Goal: Task Accomplishment & Management: Manage account settings

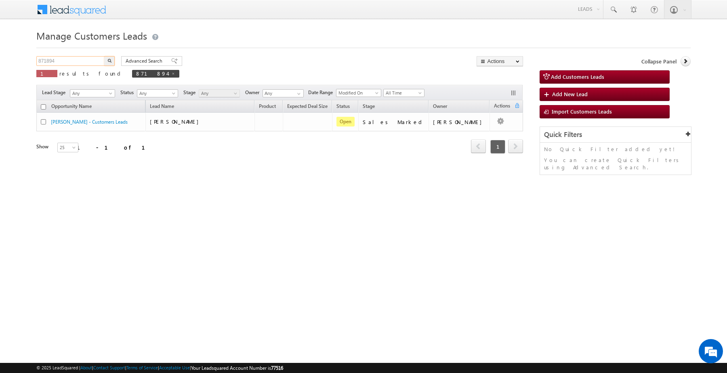
click at [93, 61] on input "871894" at bounding box center [70, 61] width 69 height 10
paste input "913"
type input "871913"
click at [104, 56] on button "button" at bounding box center [109, 61] width 11 height 10
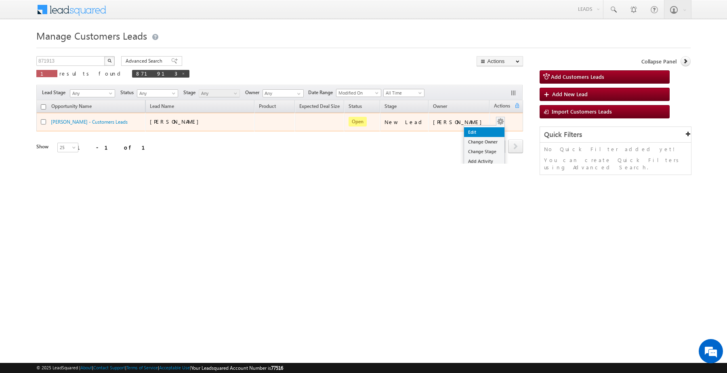
click at [477, 132] on link "Edit" at bounding box center [484, 132] width 40 height 10
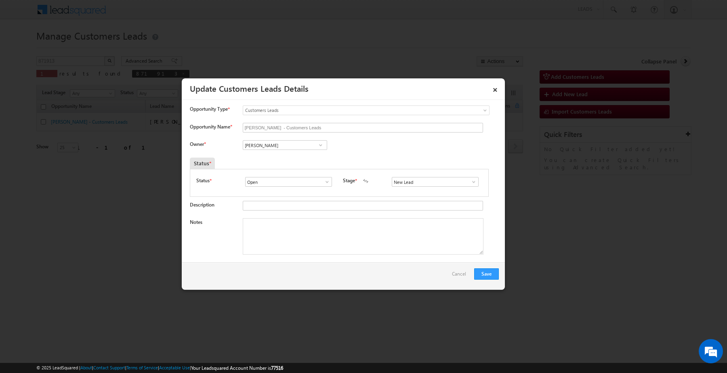
click at [317, 147] on span at bounding box center [321, 145] width 8 height 6
click at [499, 90] on link "×" at bounding box center [496, 88] width 14 height 14
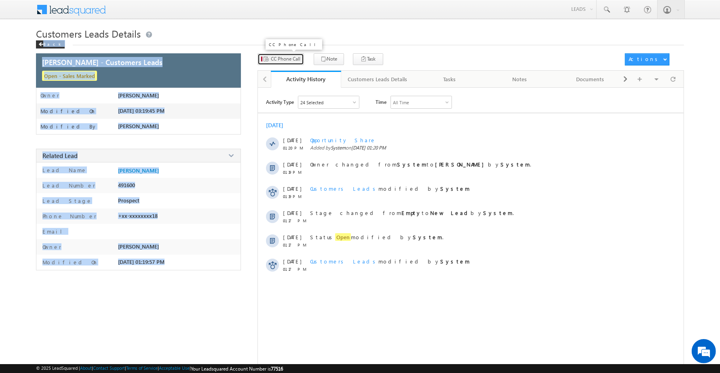
click at [287, 59] on span "CC Phone Call" at bounding box center [286, 58] width 30 height 7
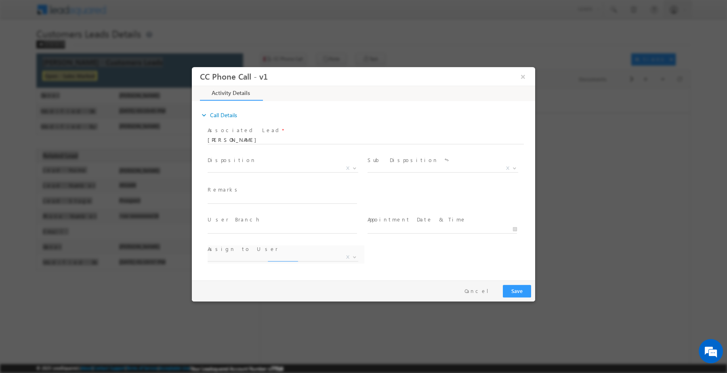
select select "amit.ramavtar@sgrlimited.in"
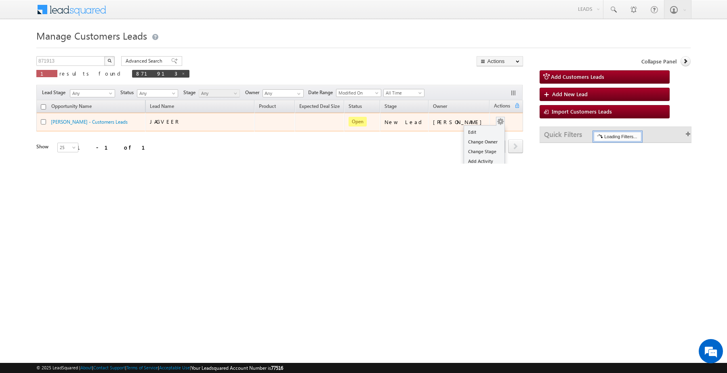
click at [500, 122] on td "Edit Change Owner Change Stage Add Activity Add Task Delete" at bounding box center [507, 122] width 34 height 19
click at [483, 132] on link "Edit" at bounding box center [484, 132] width 40 height 10
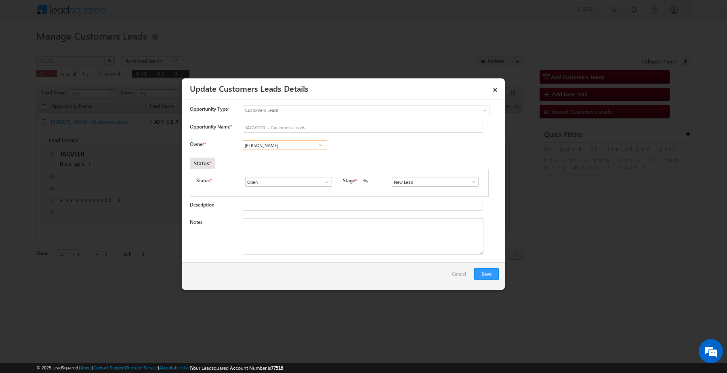
click at [287, 149] on input "[PERSON_NAME]" at bounding box center [285, 145] width 84 height 10
paste input "[PERSON_NAME]"
click at [259, 156] on link "Santosh Kumar santosh.kumar2@sgrlimited.in" at bounding box center [285, 157] width 84 height 15
type input "[PERSON_NAME]"
click at [415, 186] on input "New Lead" at bounding box center [435, 182] width 87 height 10
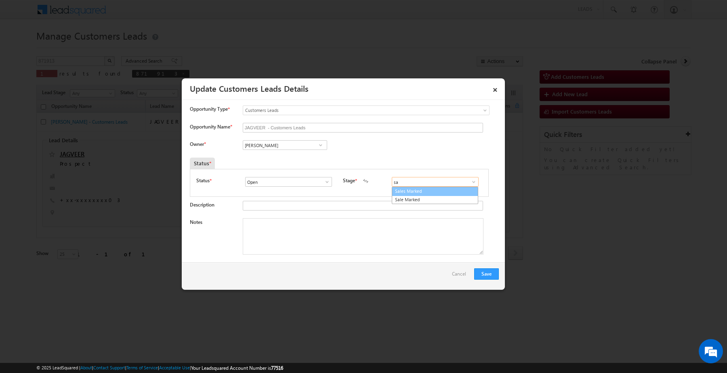
click at [411, 194] on link "Sales Marked" at bounding box center [435, 191] width 86 height 9
type input "Sales Marked"
click at [354, 230] on textarea "Notes" at bounding box center [363, 236] width 241 height 36
paste textarea "[PERSON_NAME] / Construction / 20 lakh required / Customer is self Employed 1.5…"
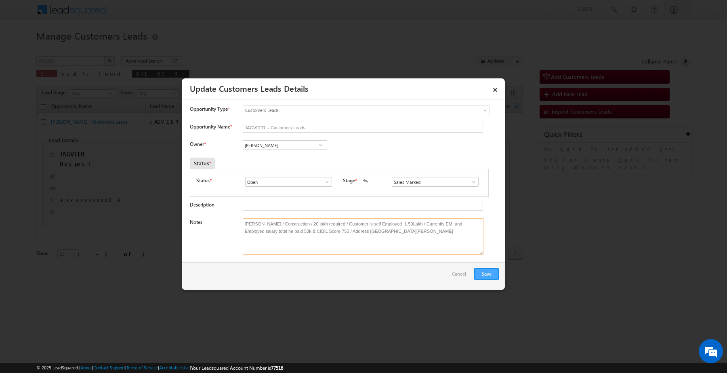
type textarea "[PERSON_NAME] / Construction / 20 lakh required / Customer is self Employed 1.5…"
click at [498, 274] on button "Save" at bounding box center [486, 273] width 25 height 11
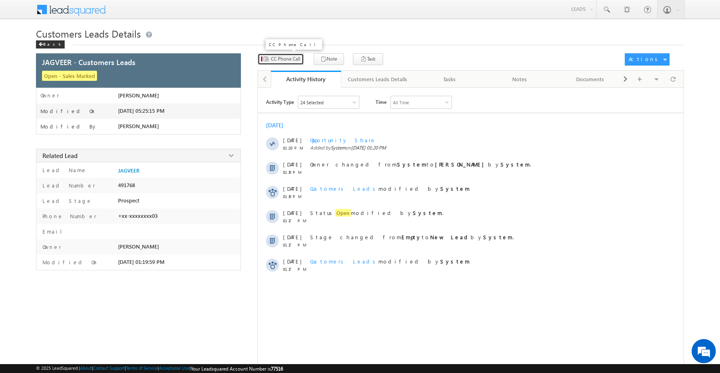
click at [275, 61] on span "CC Phone Call" at bounding box center [286, 58] width 30 height 7
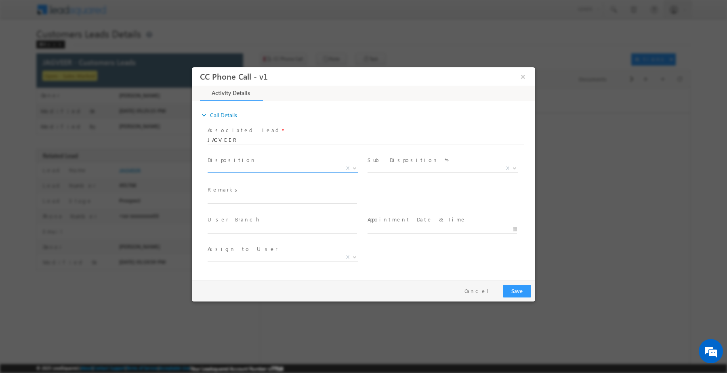
click at [279, 170] on span "X" at bounding box center [283, 168] width 151 height 8
type input "q"
select select "[PERSON_NAME][EMAIL_ADDRESS][PERSON_NAME][DOMAIN_NAME]"
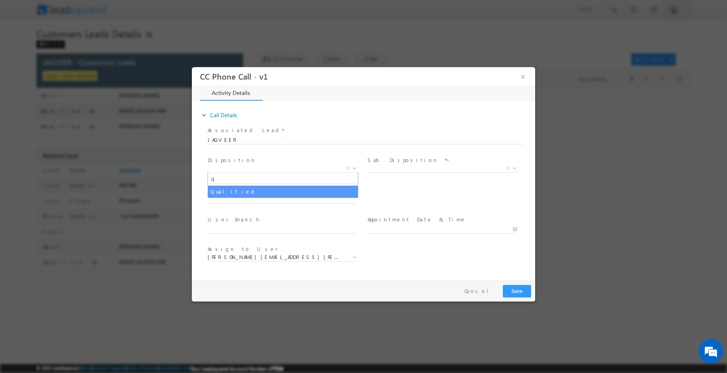
select select "Qualified"
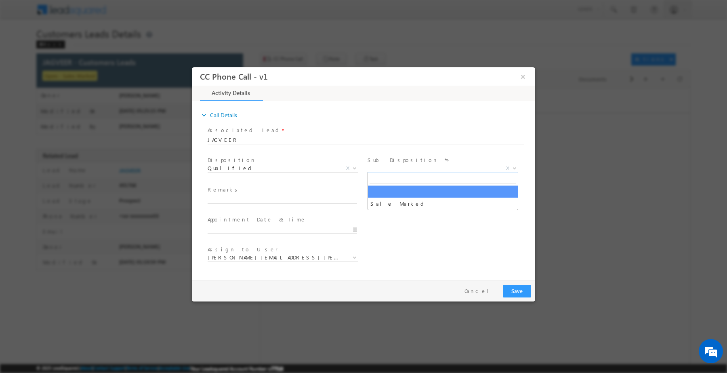
drag, startPoint x: 395, startPoint y: 166, endPoint x: 389, endPoint y: 190, distance: 25.1
click at [396, 166] on span "X" at bounding box center [443, 168] width 151 height 8
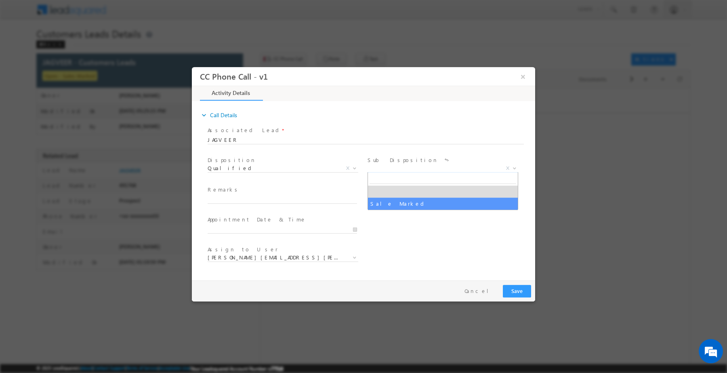
select select "Sale Marked"
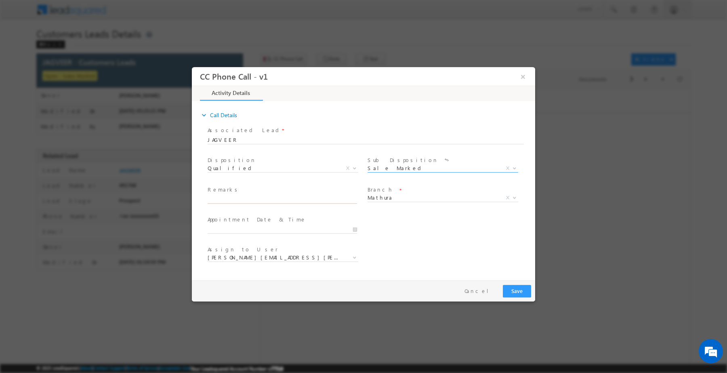
paste input "[PERSON_NAME] / Construction / 20 lakh required / Customer is self Employed 1.5…"
click at [314, 202] on input "[PERSON_NAME] / Construction / 20 lakh required / Customer is self Employed 1.5…" at bounding box center [283, 199] width 150 height 8
type input "[PERSON_NAME] / Construction / 20 lakh required / Customer is self Employed 1.5…"
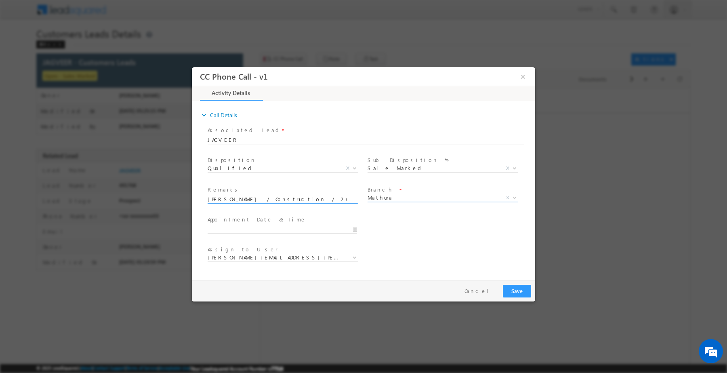
click at [398, 200] on span "Mathura" at bounding box center [433, 197] width 131 height 7
click at [508, 291] on button "Save" at bounding box center [517, 291] width 28 height 13
